Goal: Task Accomplishment & Management: Manage account settings

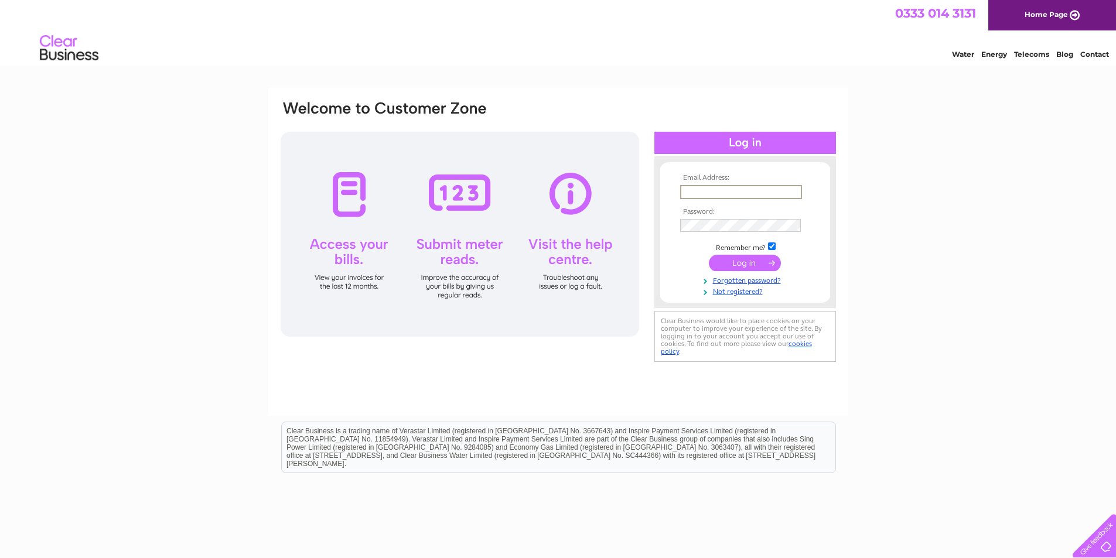
click at [711, 191] on input "text" at bounding box center [741, 192] width 122 height 14
paste input "kristy@sekers.co.uk"
type input "kristy@sekers.co.uk"
click at [734, 265] on input "submit" at bounding box center [745, 263] width 72 height 16
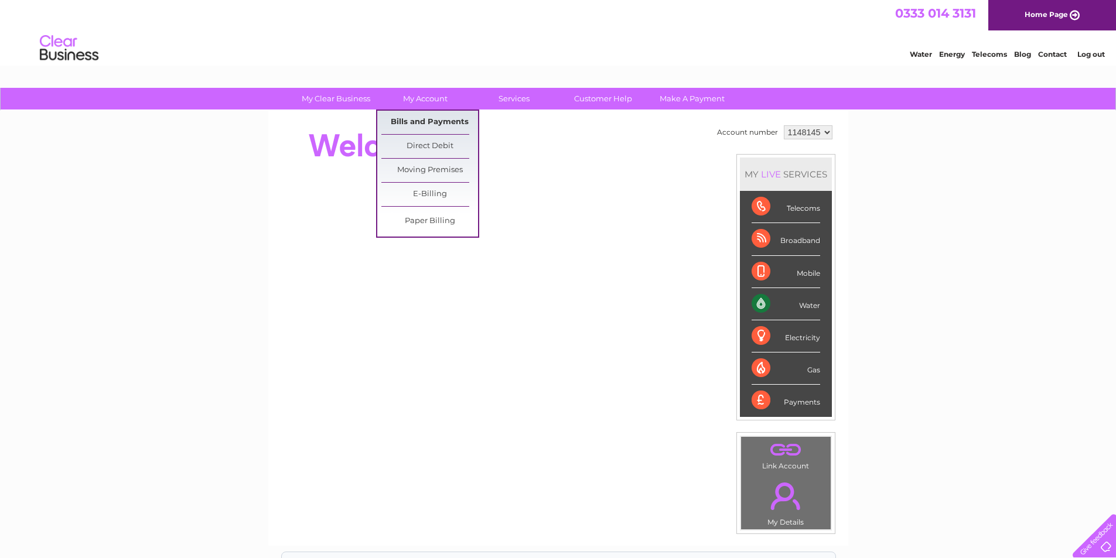
click at [425, 118] on link "Bills and Payments" at bounding box center [429, 122] width 97 height 23
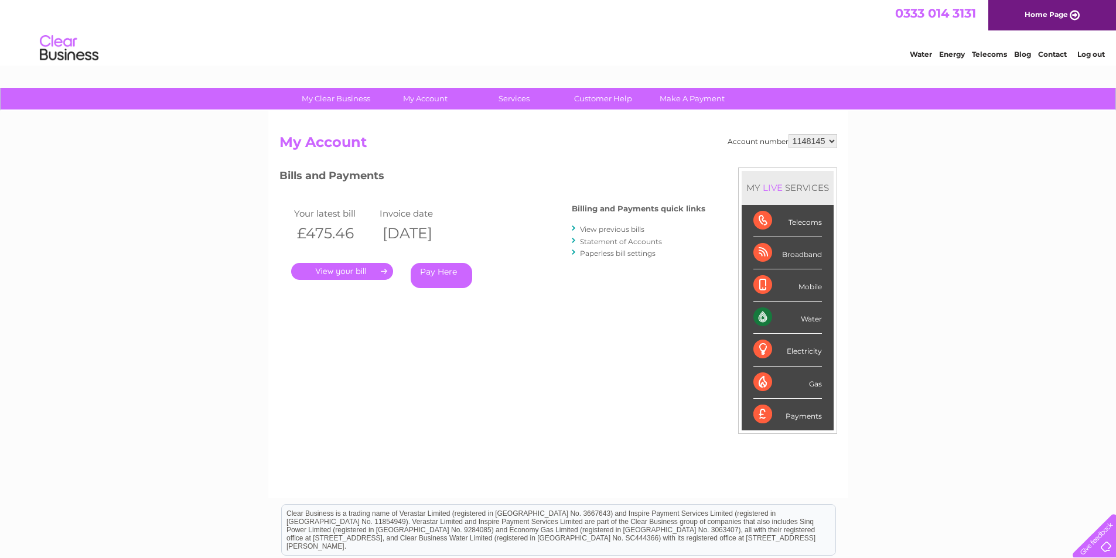
click at [350, 272] on link "." at bounding box center [342, 271] width 102 height 17
